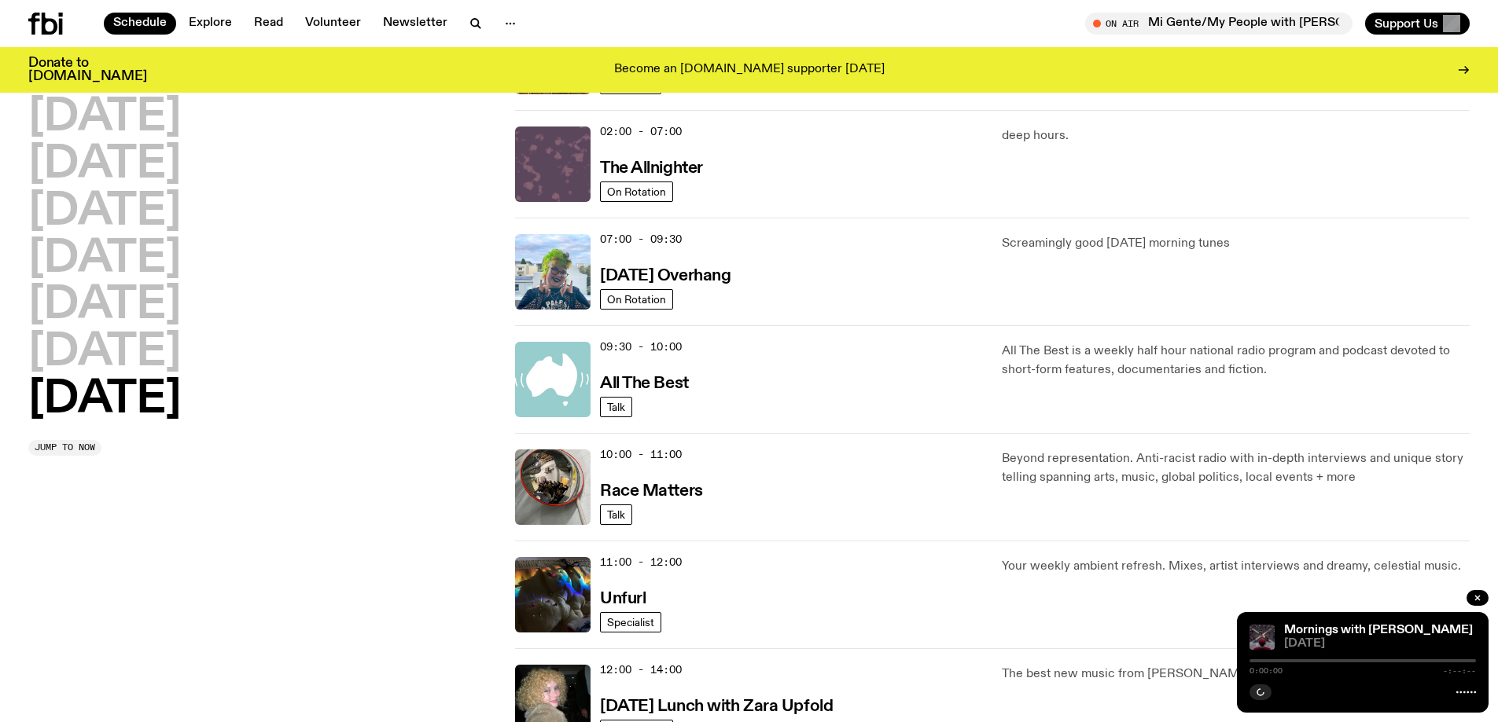
scroll to position [463, 0]
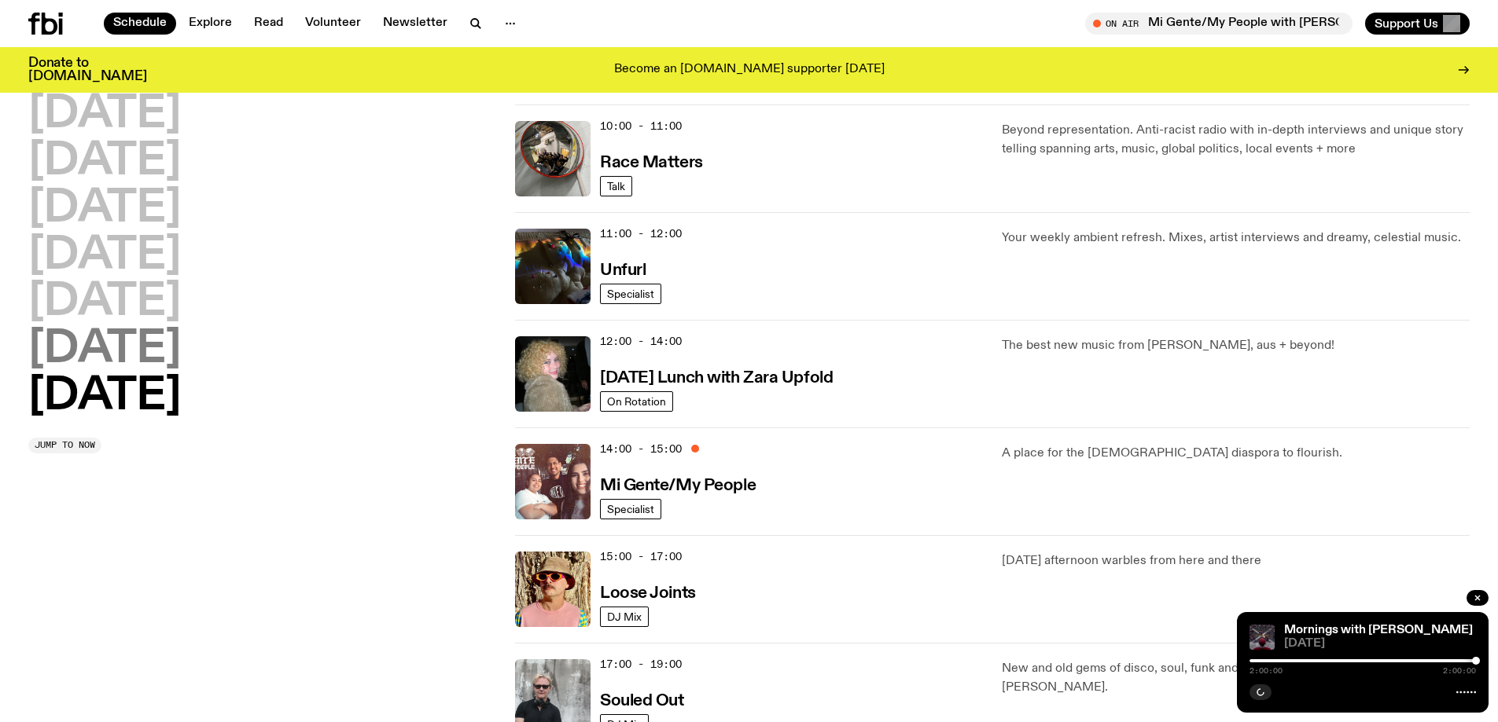
click at [90, 354] on h2 "[DATE]" at bounding box center [104, 350] width 153 height 44
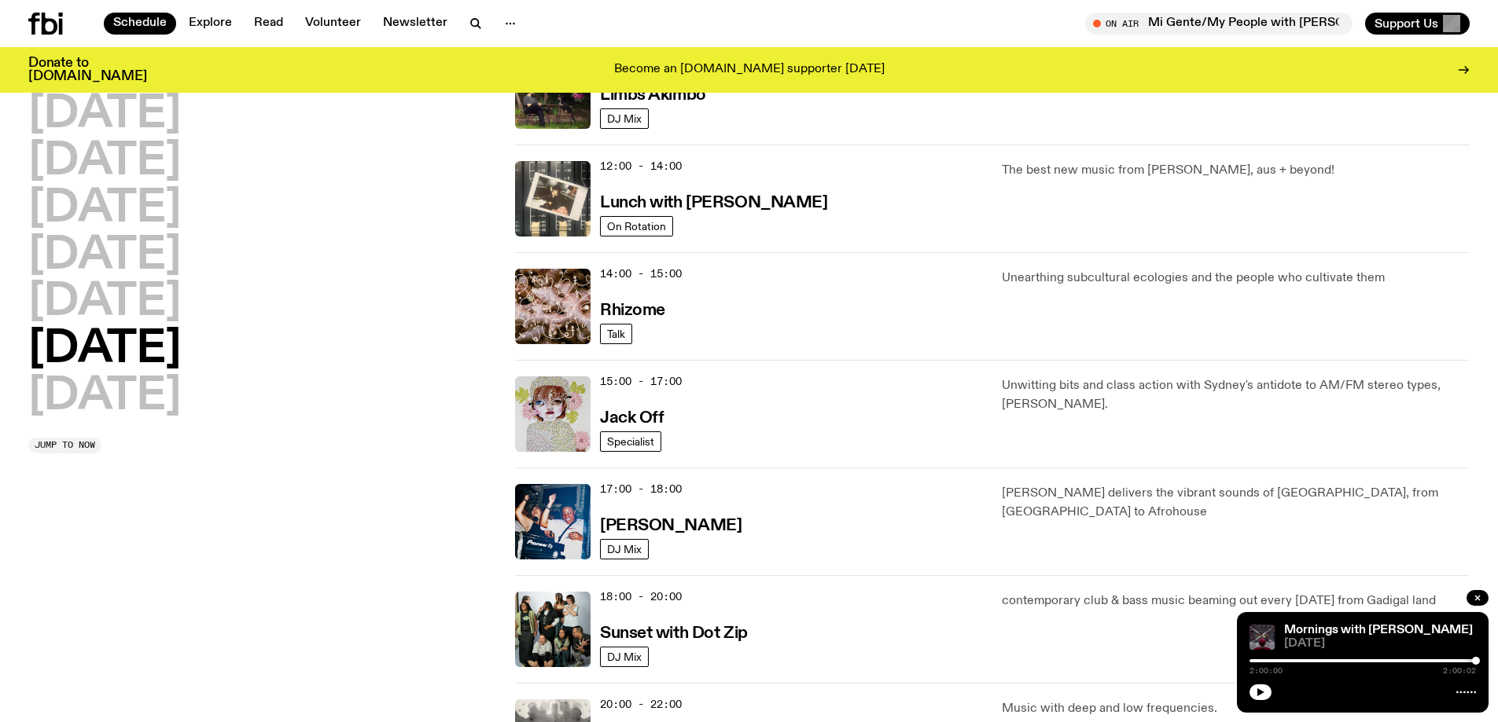
scroll to position [594, 0]
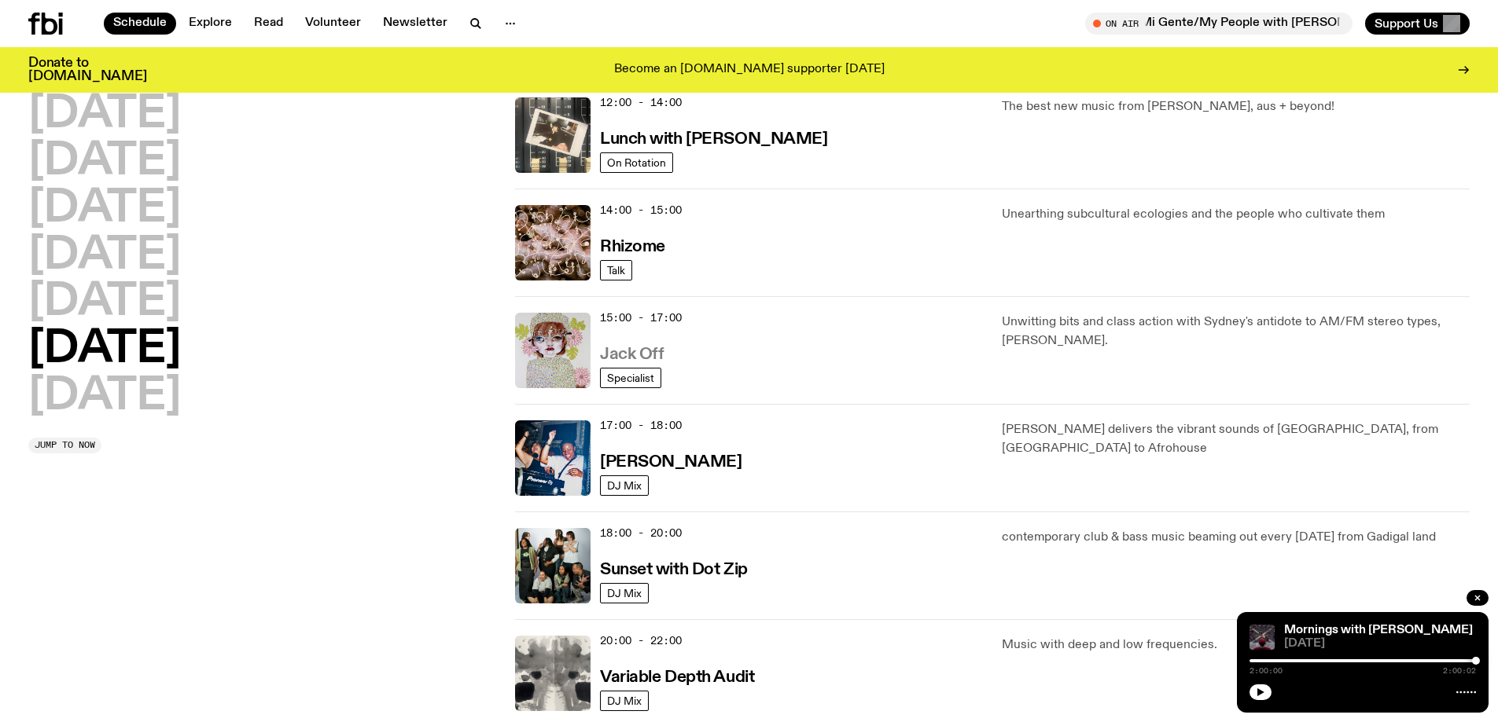
click at [627, 357] on h3 "Jack Off" at bounding box center [632, 355] width 64 height 17
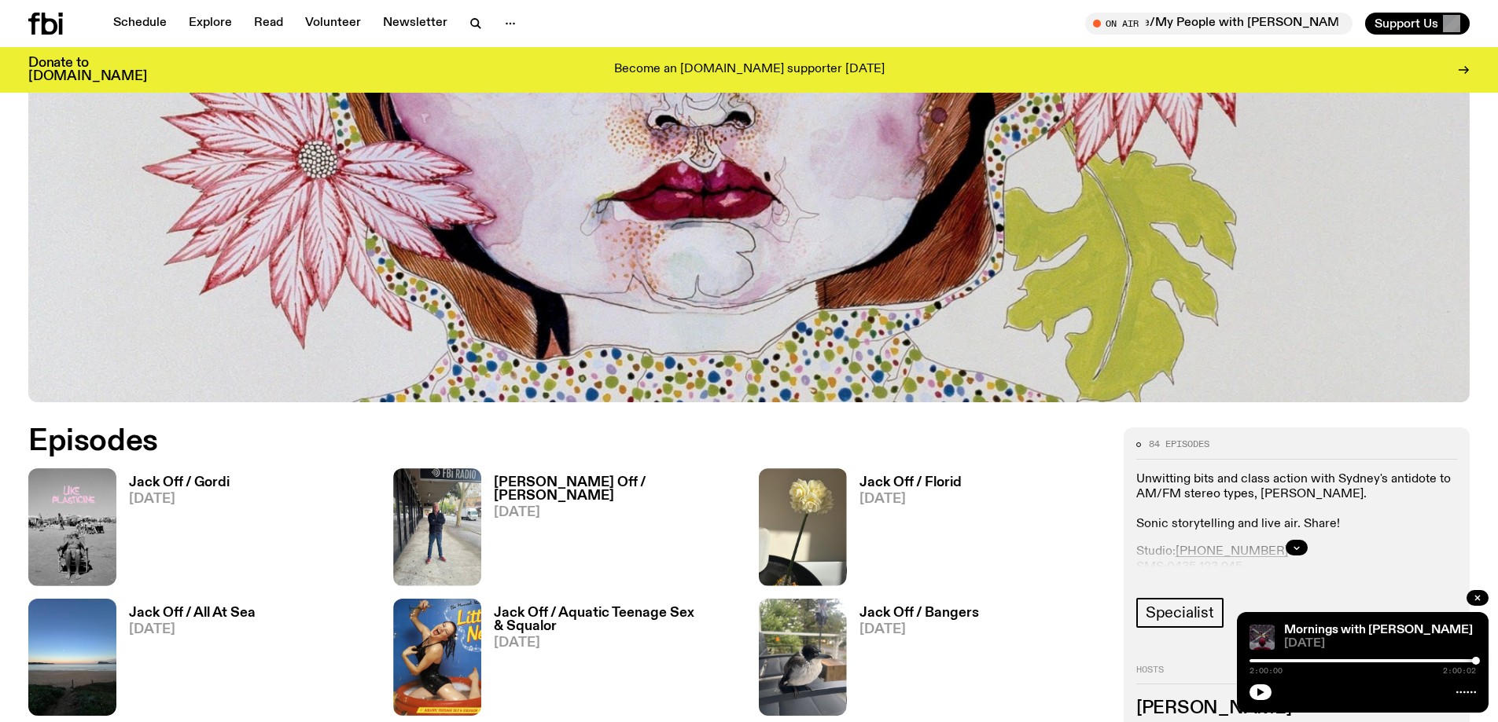
scroll to position [779, 0]
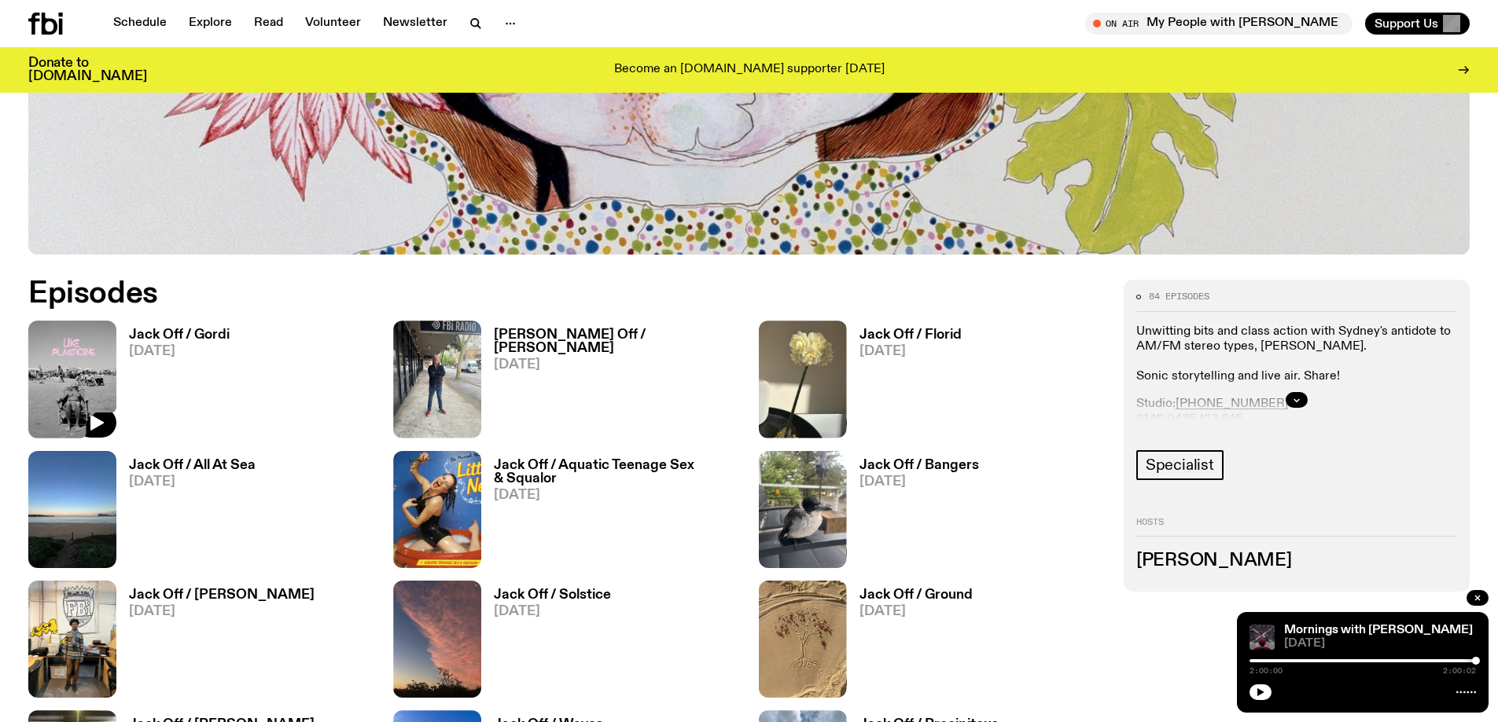
click at [108, 355] on img at bounding box center [72, 379] width 88 height 117
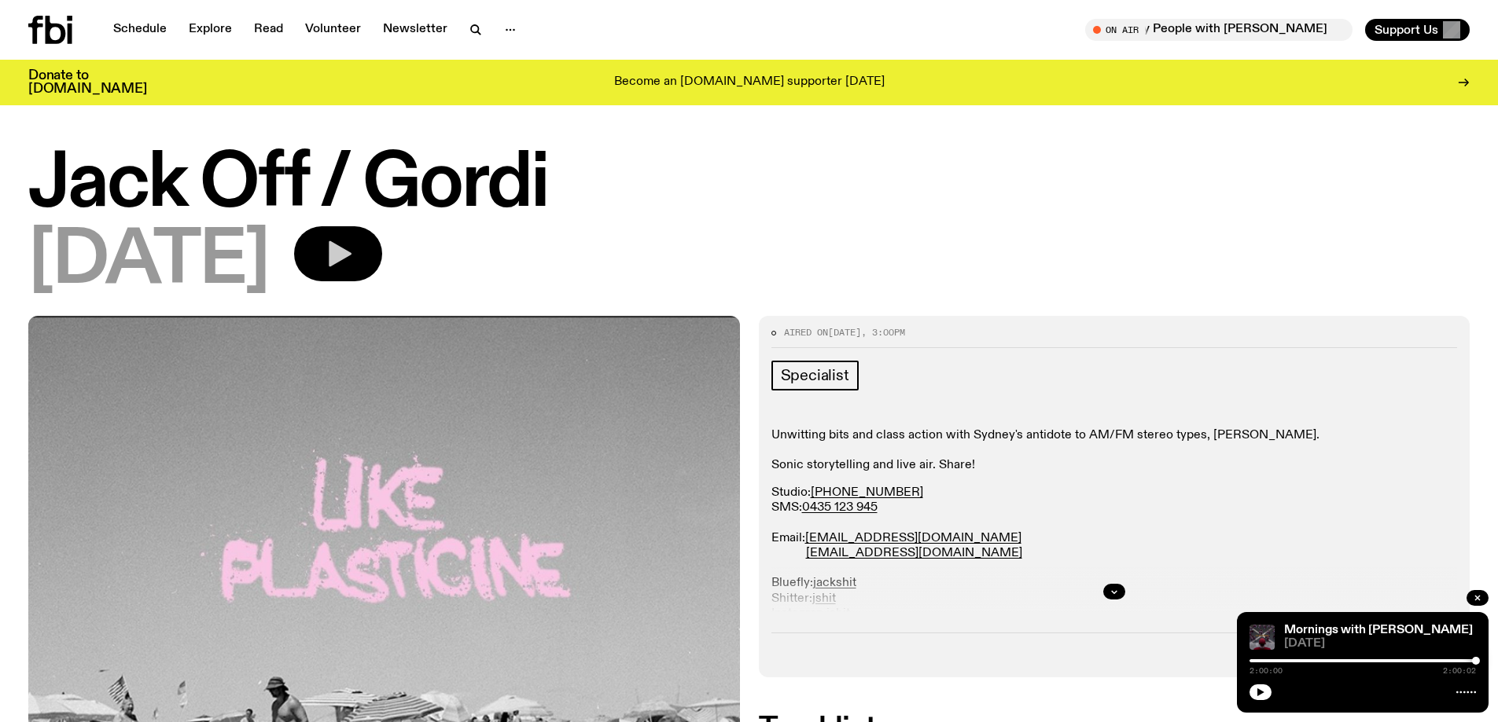
click at [351, 256] on icon "button" at bounding box center [340, 254] width 23 height 26
